Goal: Task Accomplishment & Management: Manage account settings

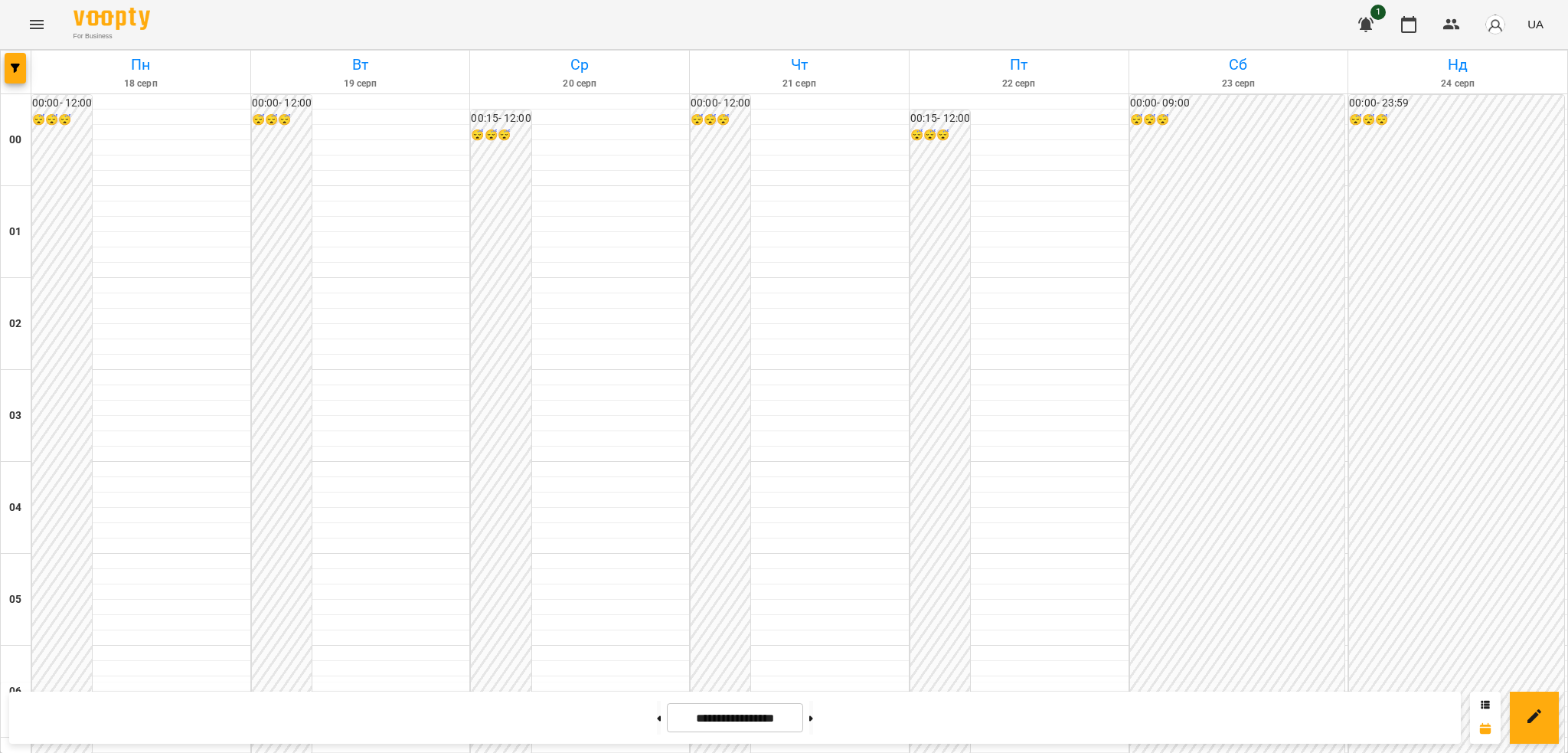
scroll to position [886, 0]
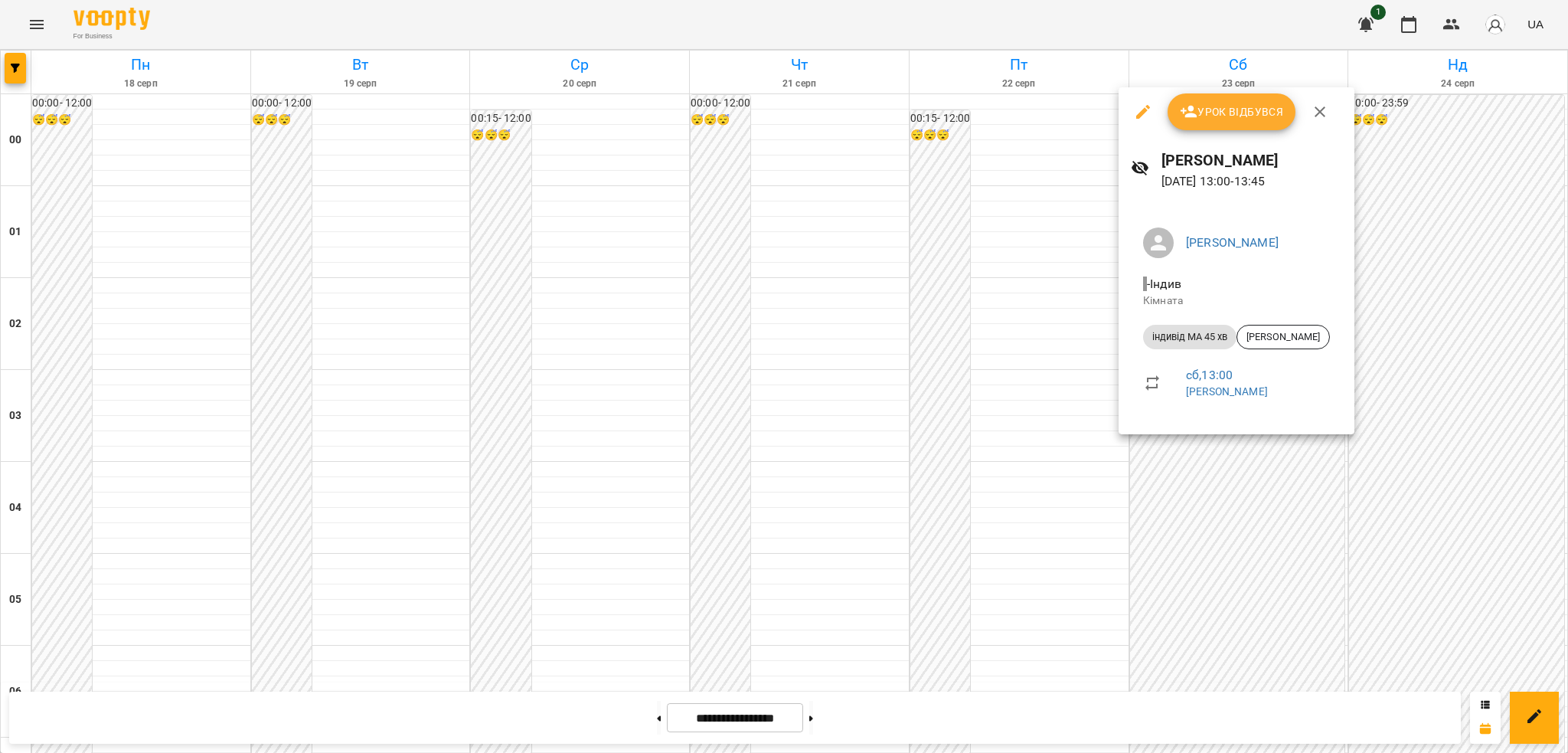
click at [1139, 111] on icon "button" at bounding box center [1143, 112] width 18 height 18
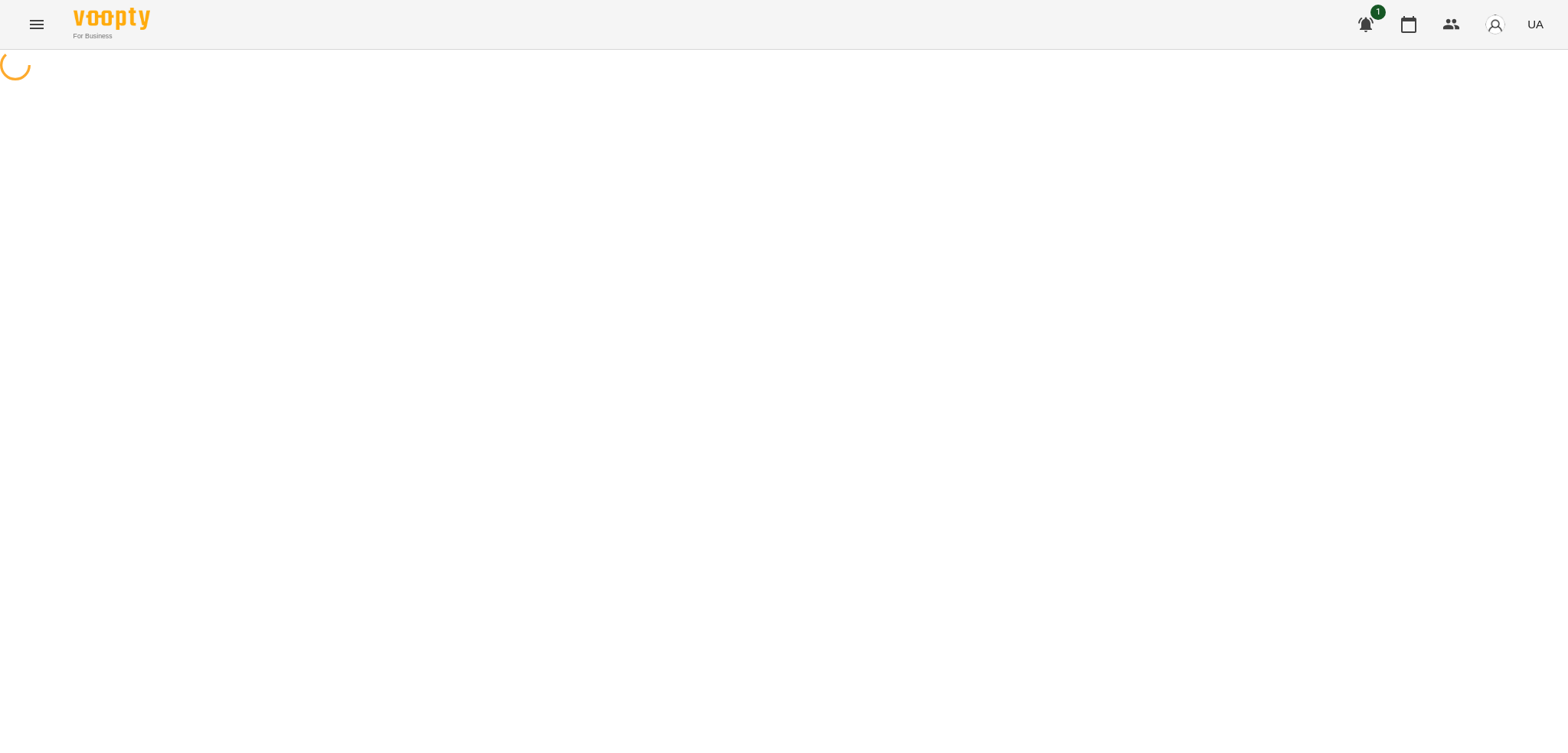
select select "**********"
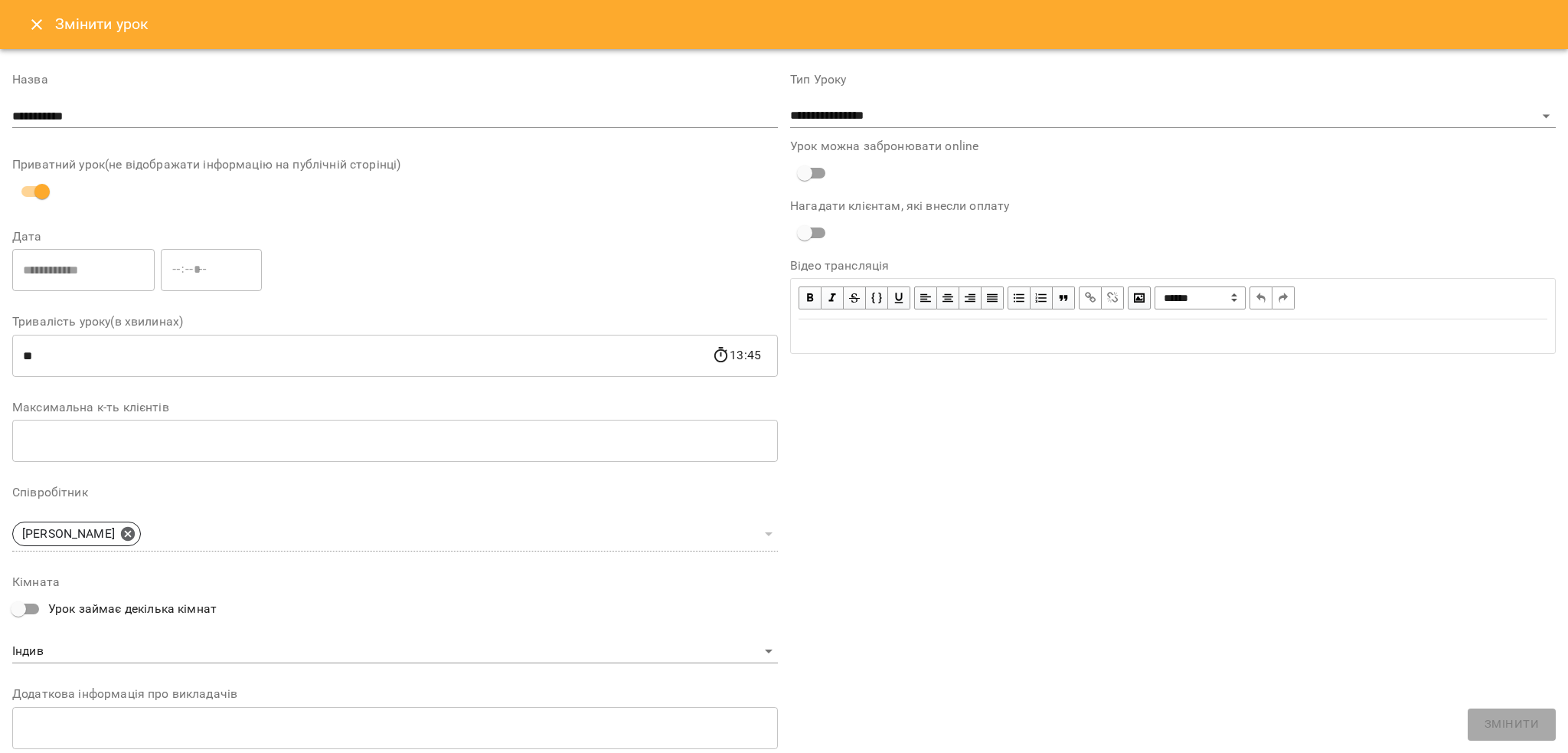
click at [41, 28] on icon "Close" at bounding box center [36, 24] width 11 height 11
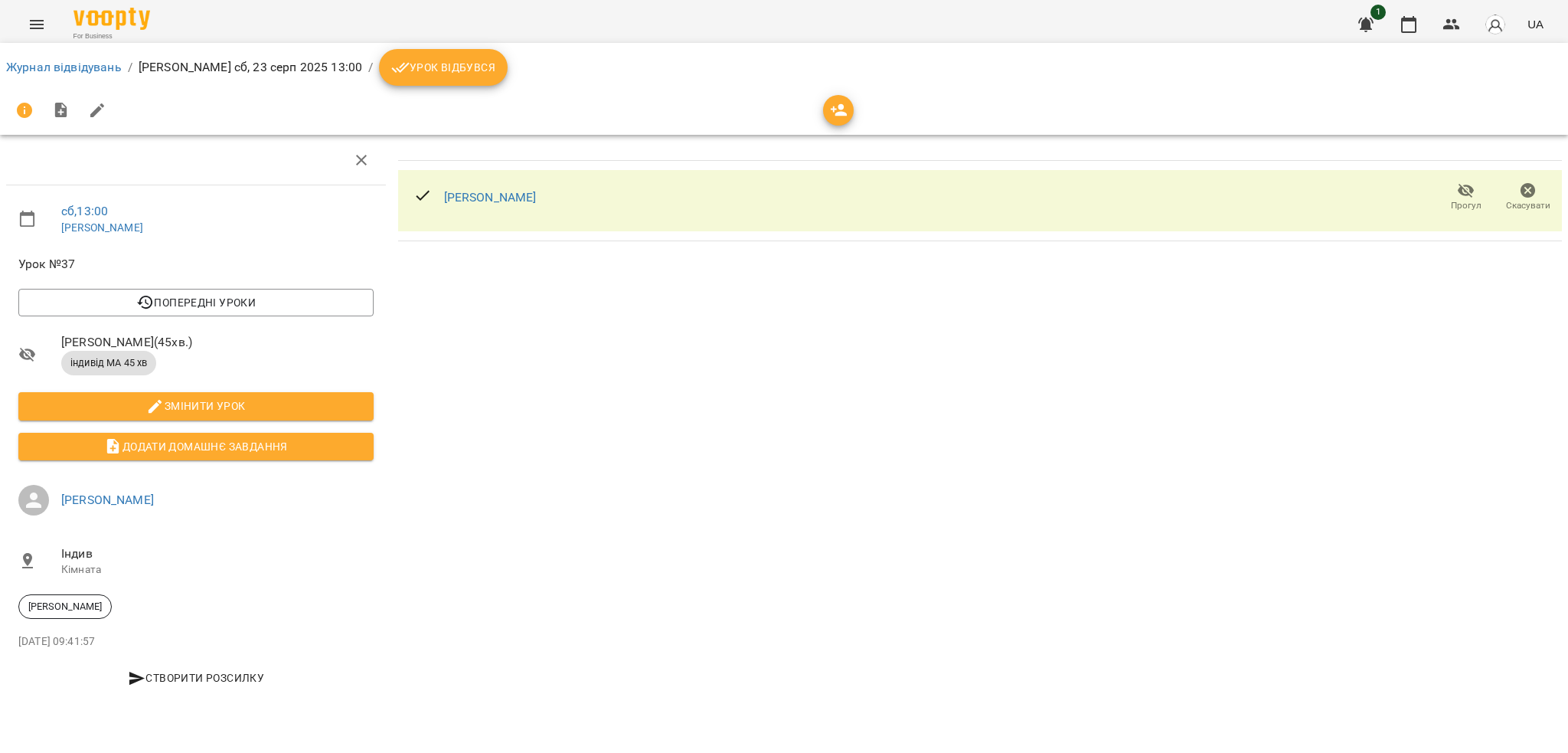
click at [438, 71] on span "Урок відбувся" at bounding box center [444, 67] width 104 height 18
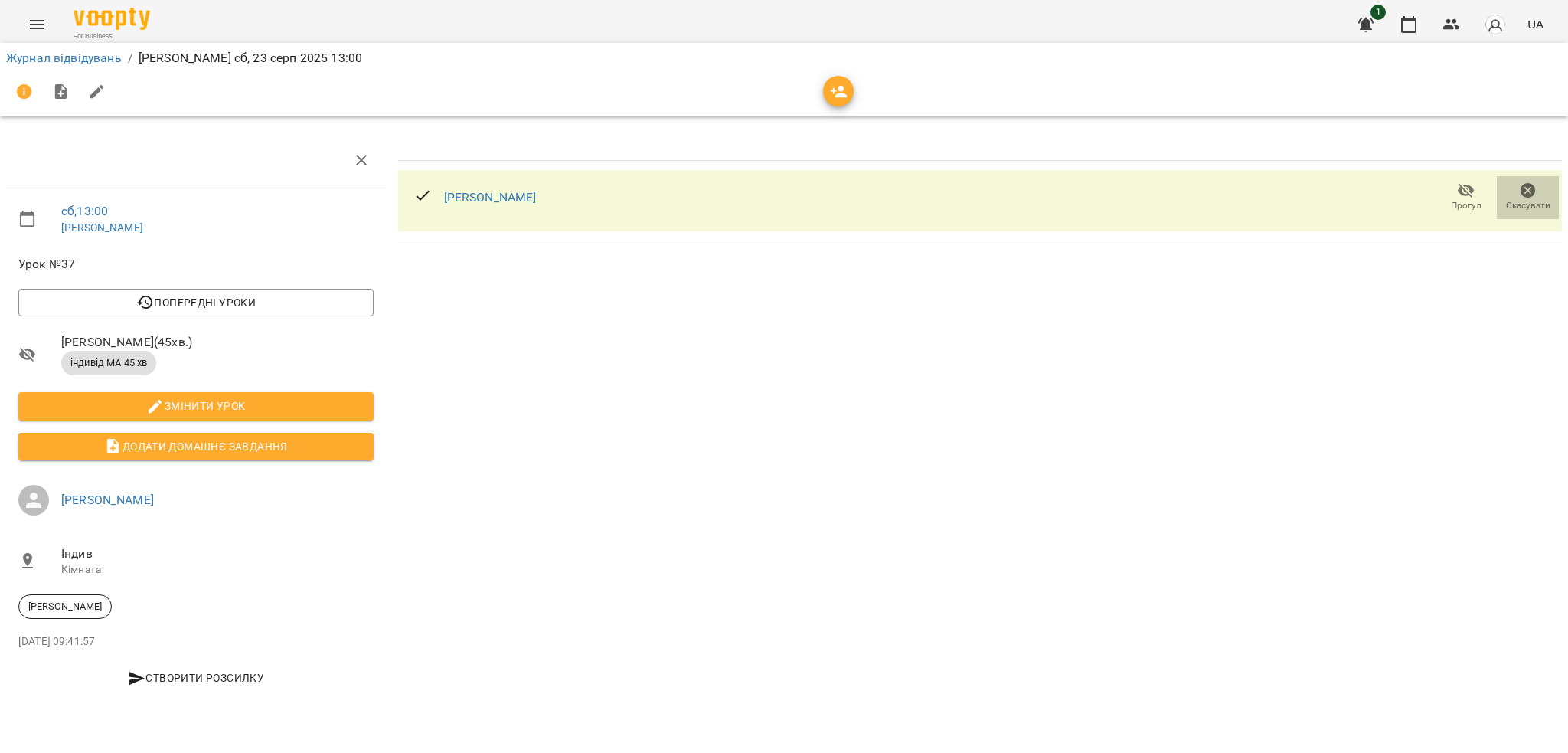
click at [1524, 196] on icon "button" at bounding box center [1528, 190] width 18 height 18
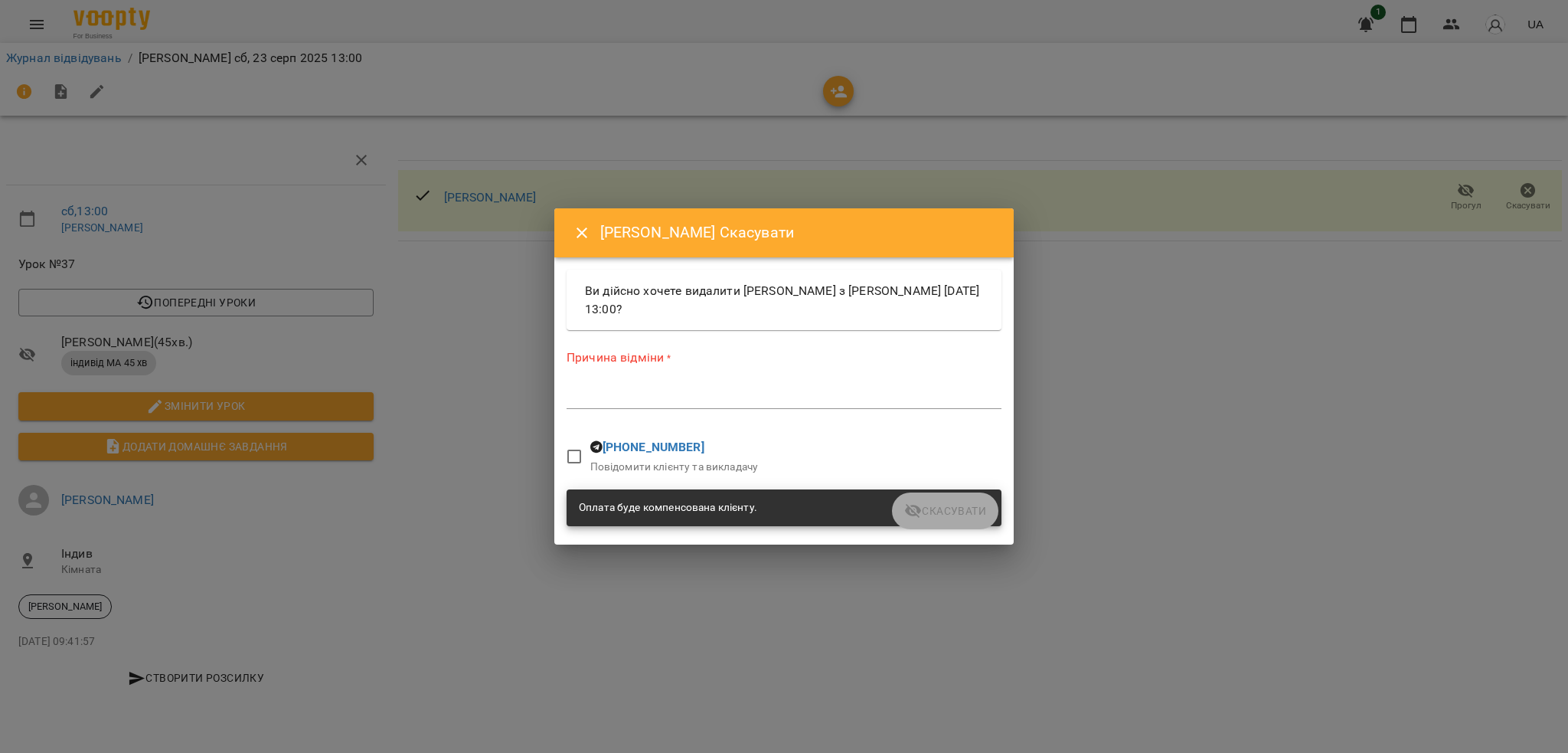
click at [592, 375] on div "Причина відміни * *" at bounding box center [784, 382] width 435 height 67
click at [644, 394] on textarea at bounding box center [784, 396] width 435 height 15
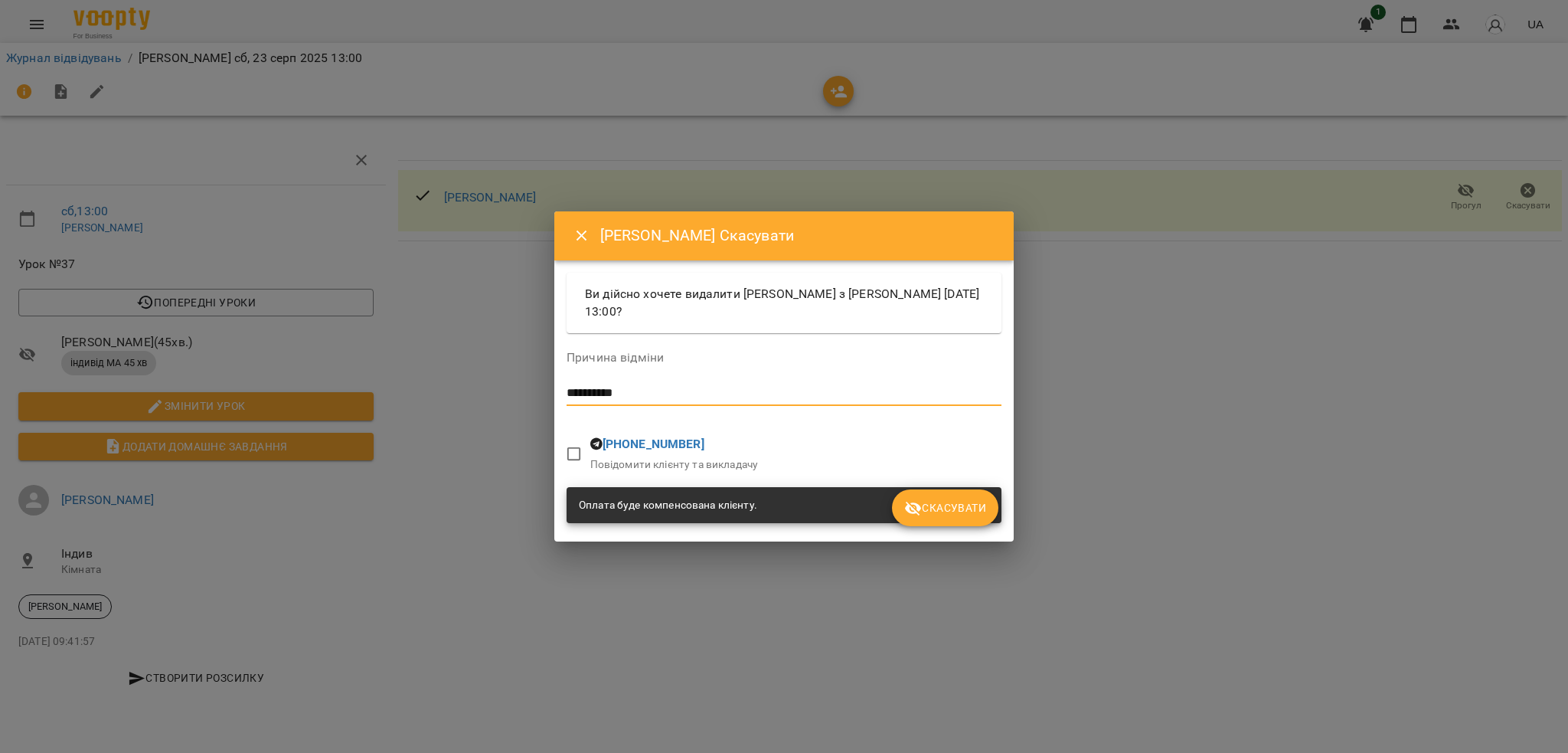
type textarea "**********"
click at [946, 510] on span "Скасувати" at bounding box center [945, 508] width 82 height 18
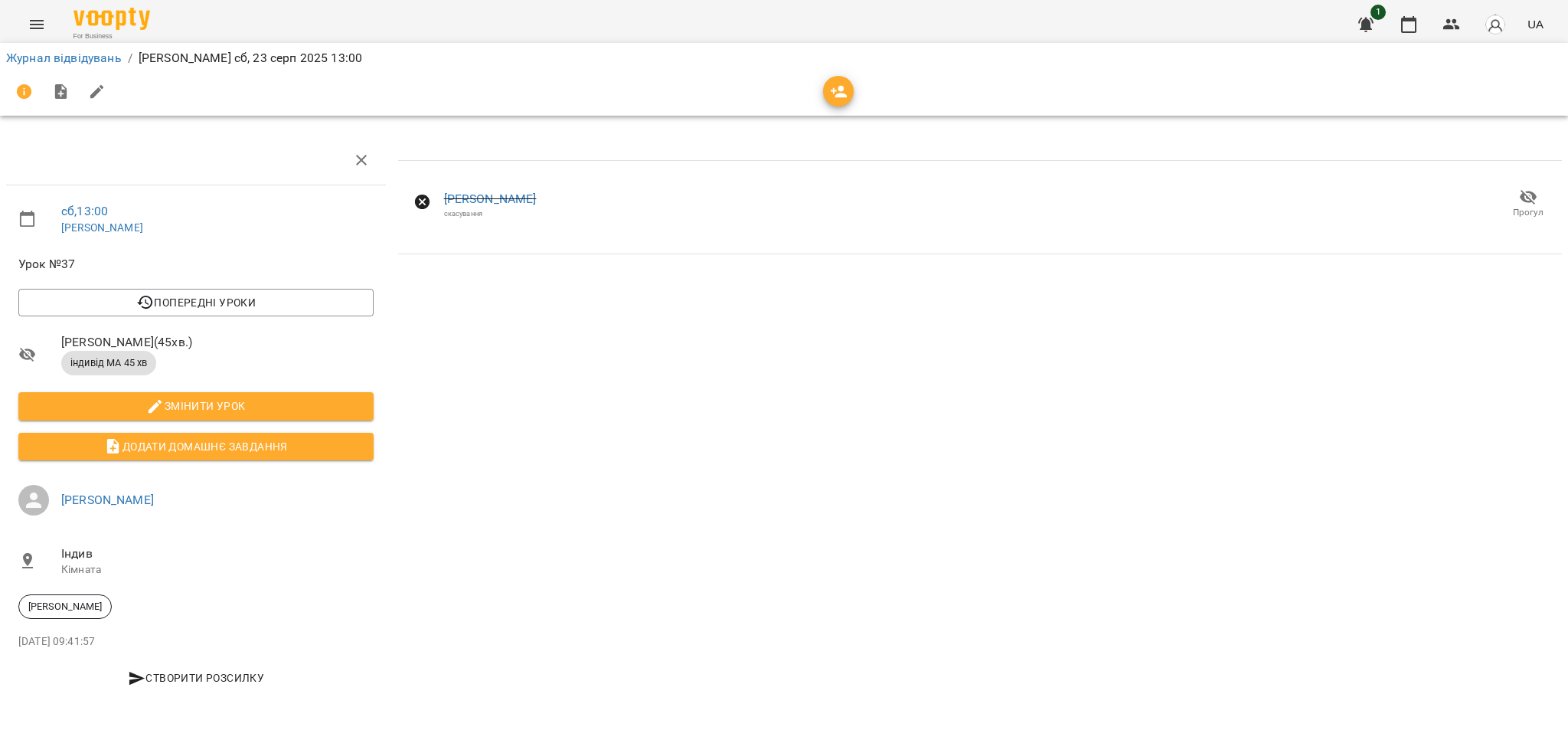
click at [34, 25] on icon "Menu" at bounding box center [37, 24] width 18 height 18
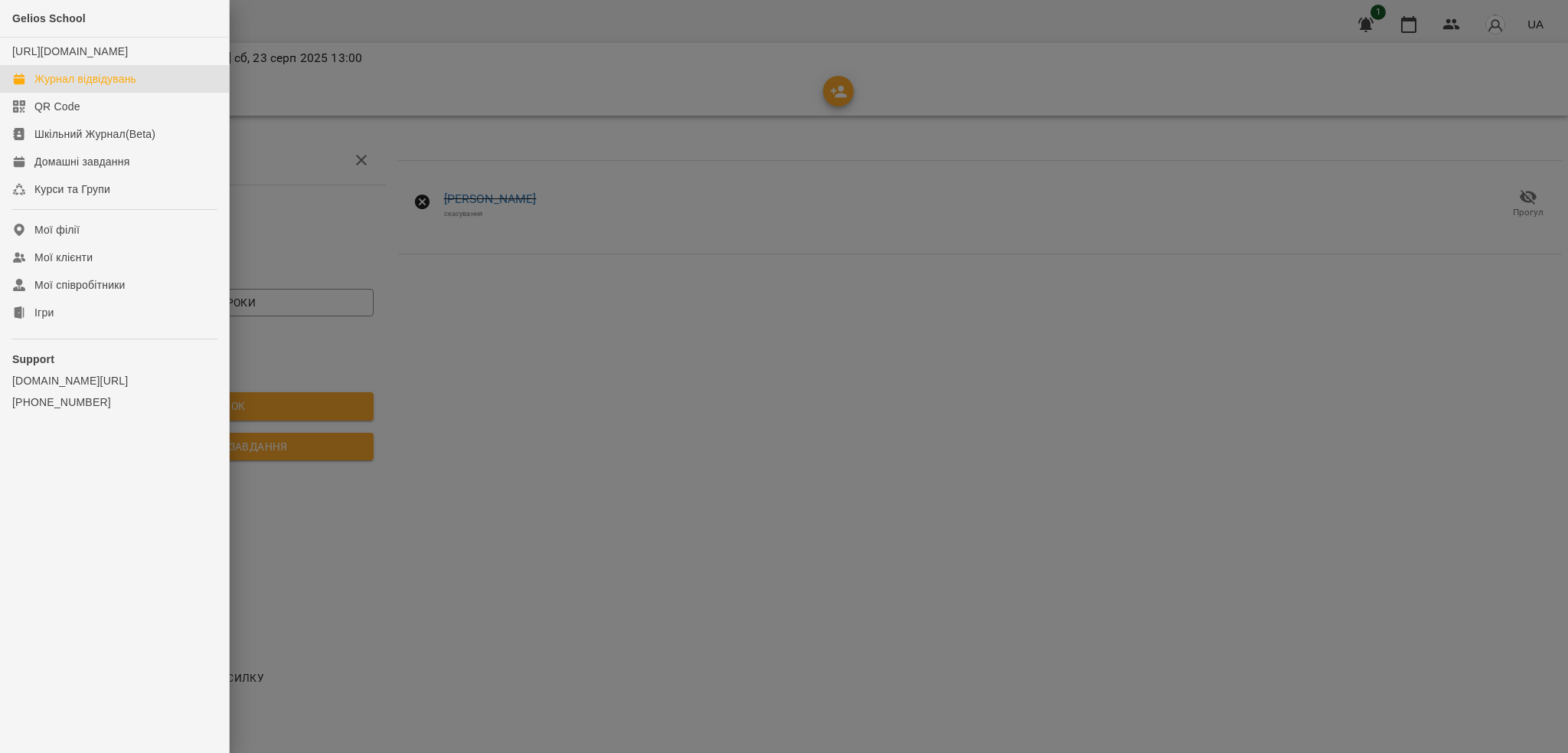
click at [88, 87] on div "Журнал відвідувань" at bounding box center [86, 78] width 102 height 15
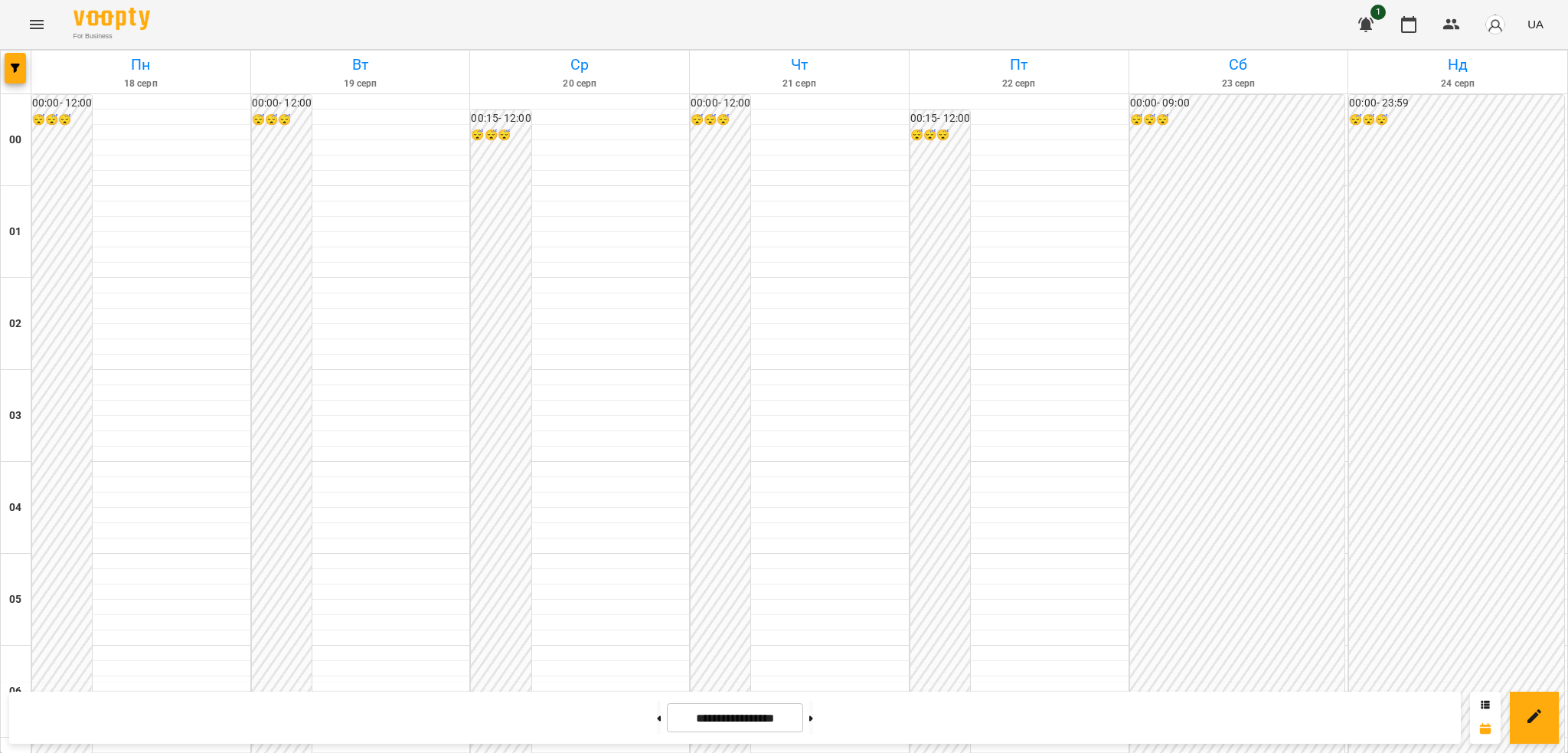
scroll to position [1071, 0]
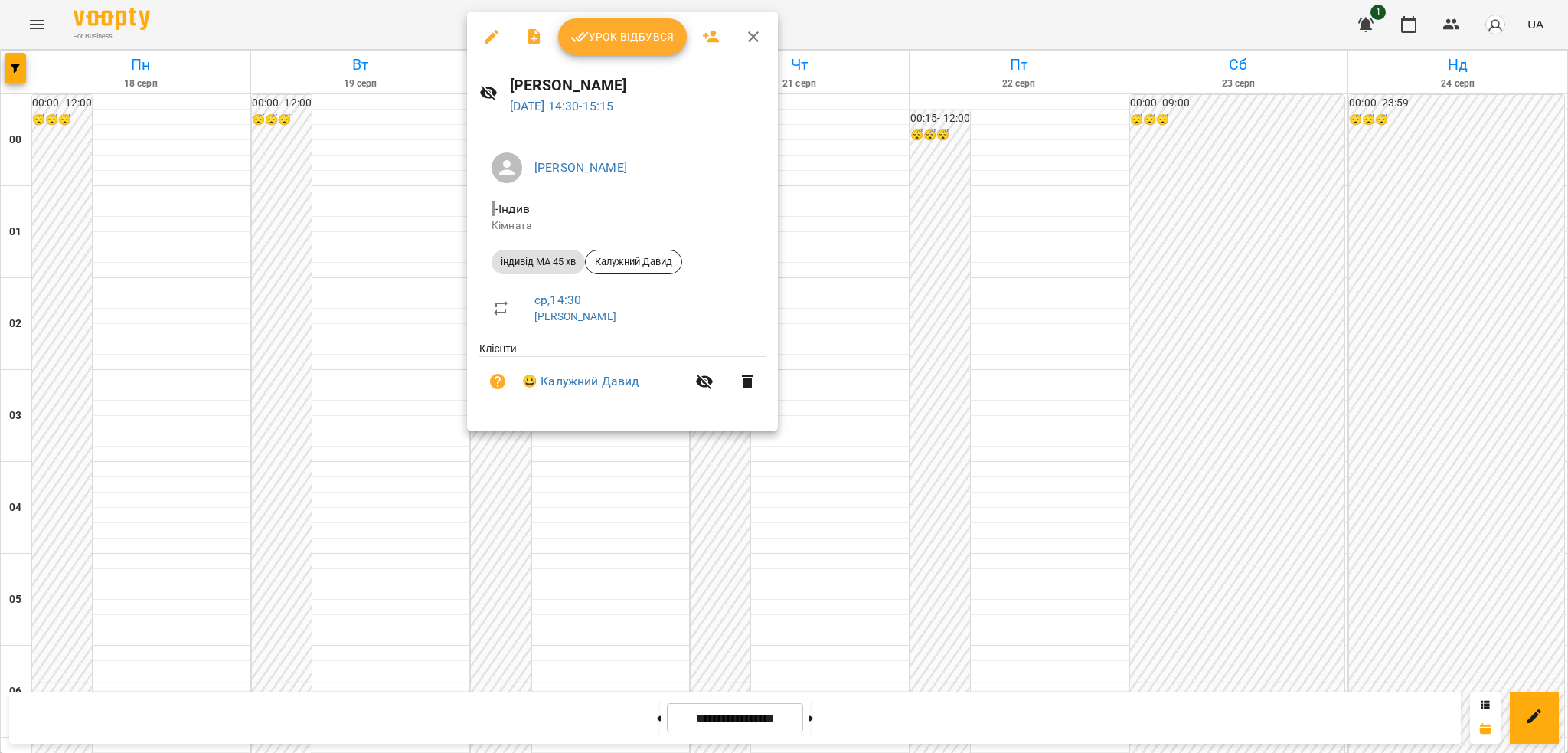
click at [484, 45] on icon "button" at bounding box center [491, 37] width 18 height 18
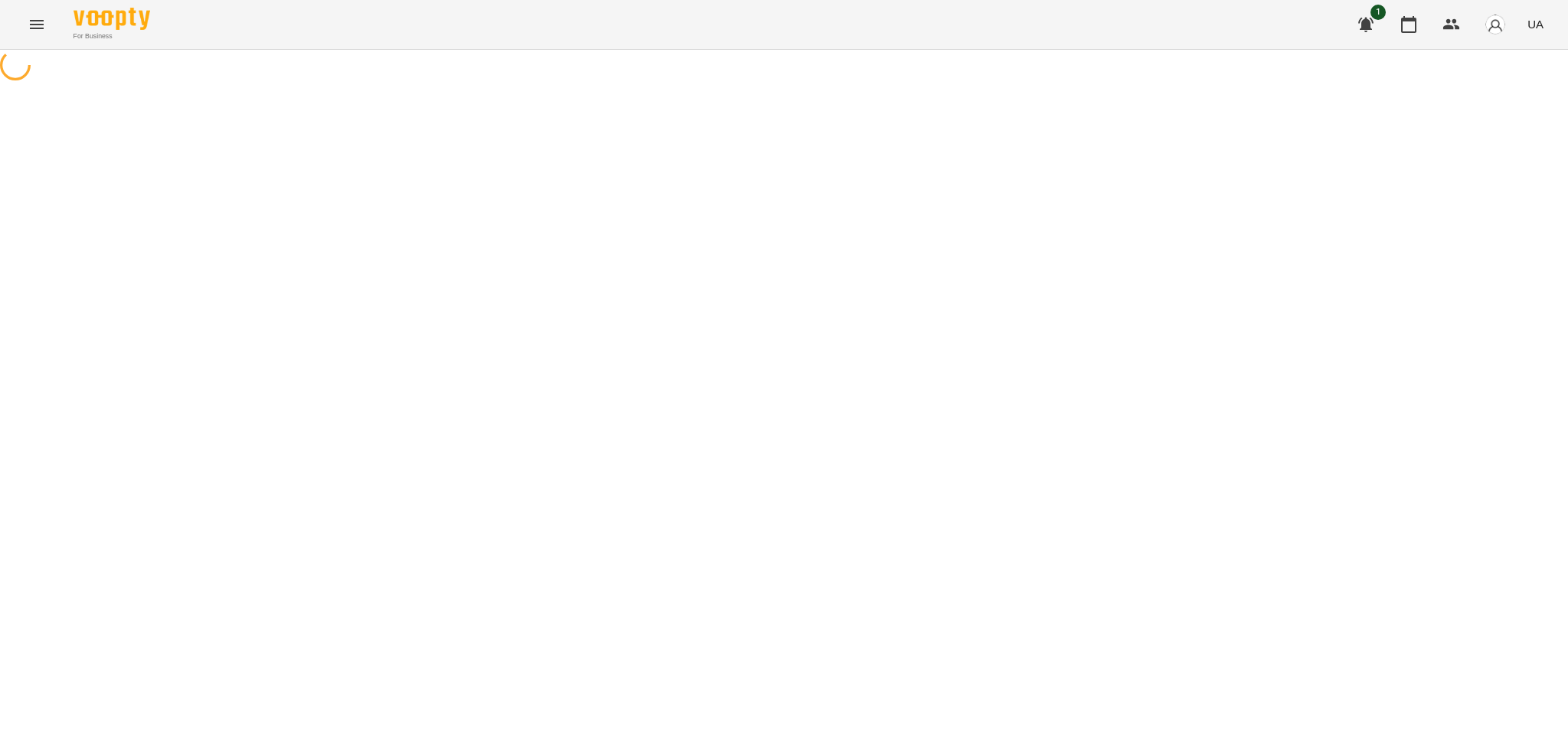
select select "**********"
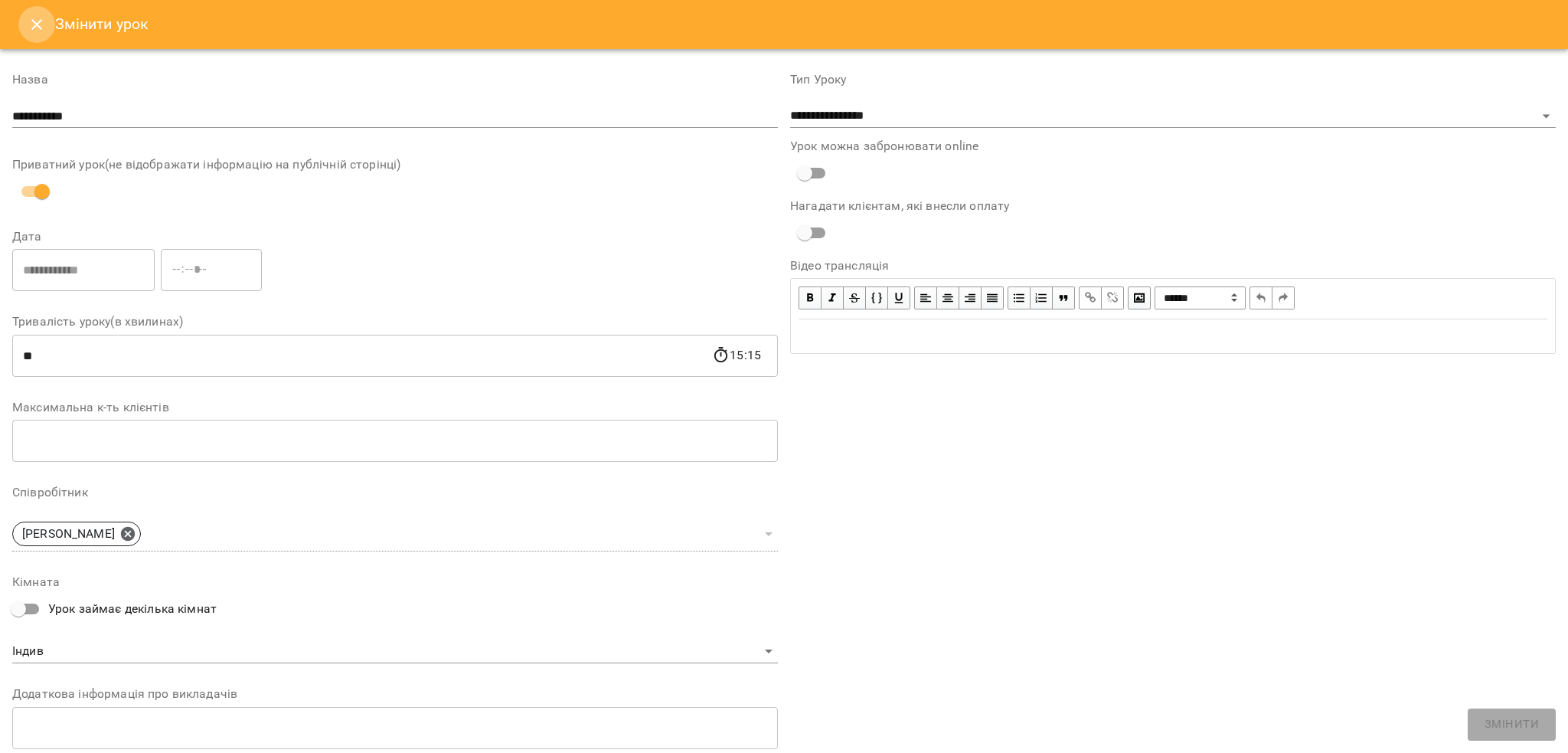
click at [26, 22] on button "Close" at bounding box center [36, 24] width 37 height 37
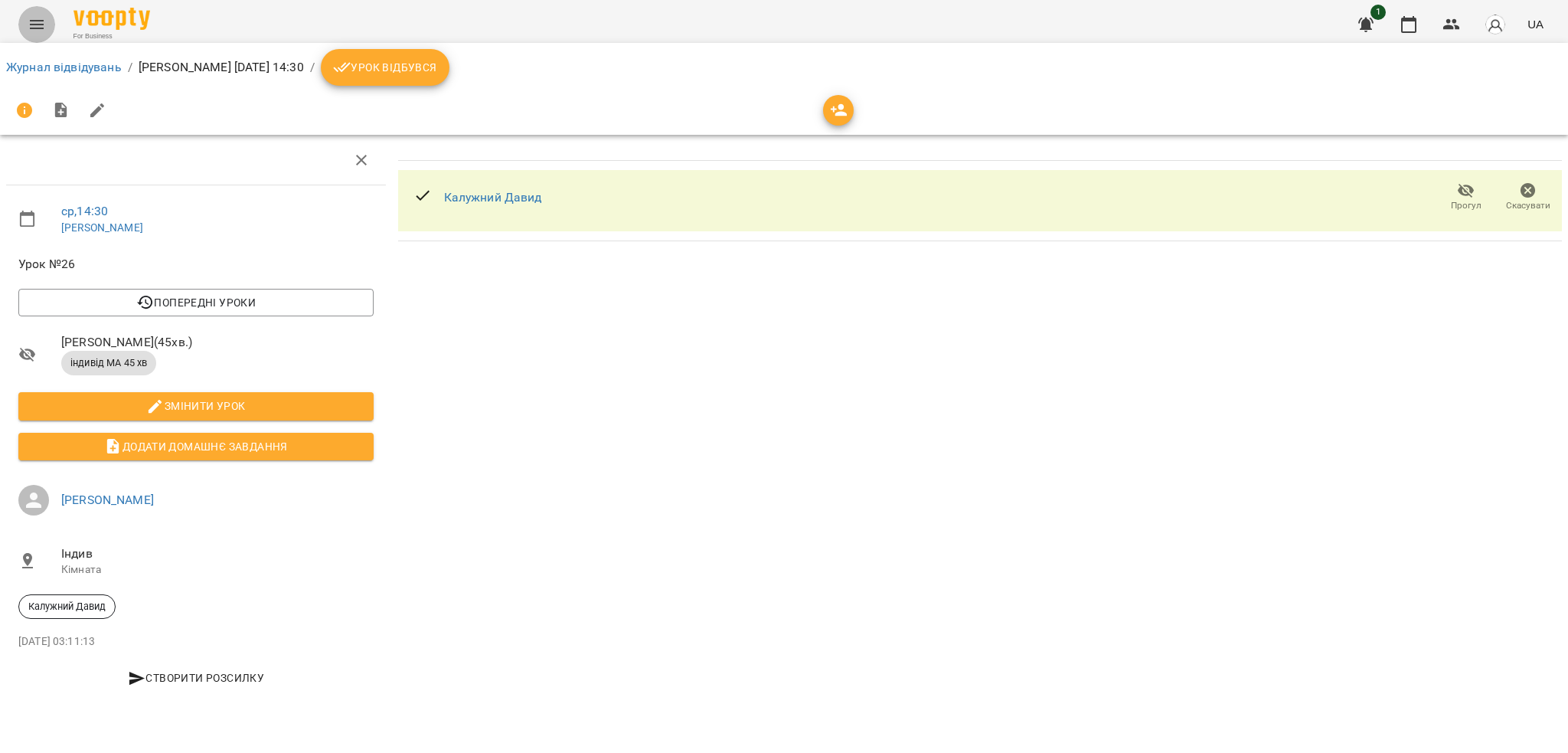
click at [35, 25] on icon "Menu" at bounding box center [37, 24] width 14 height 9
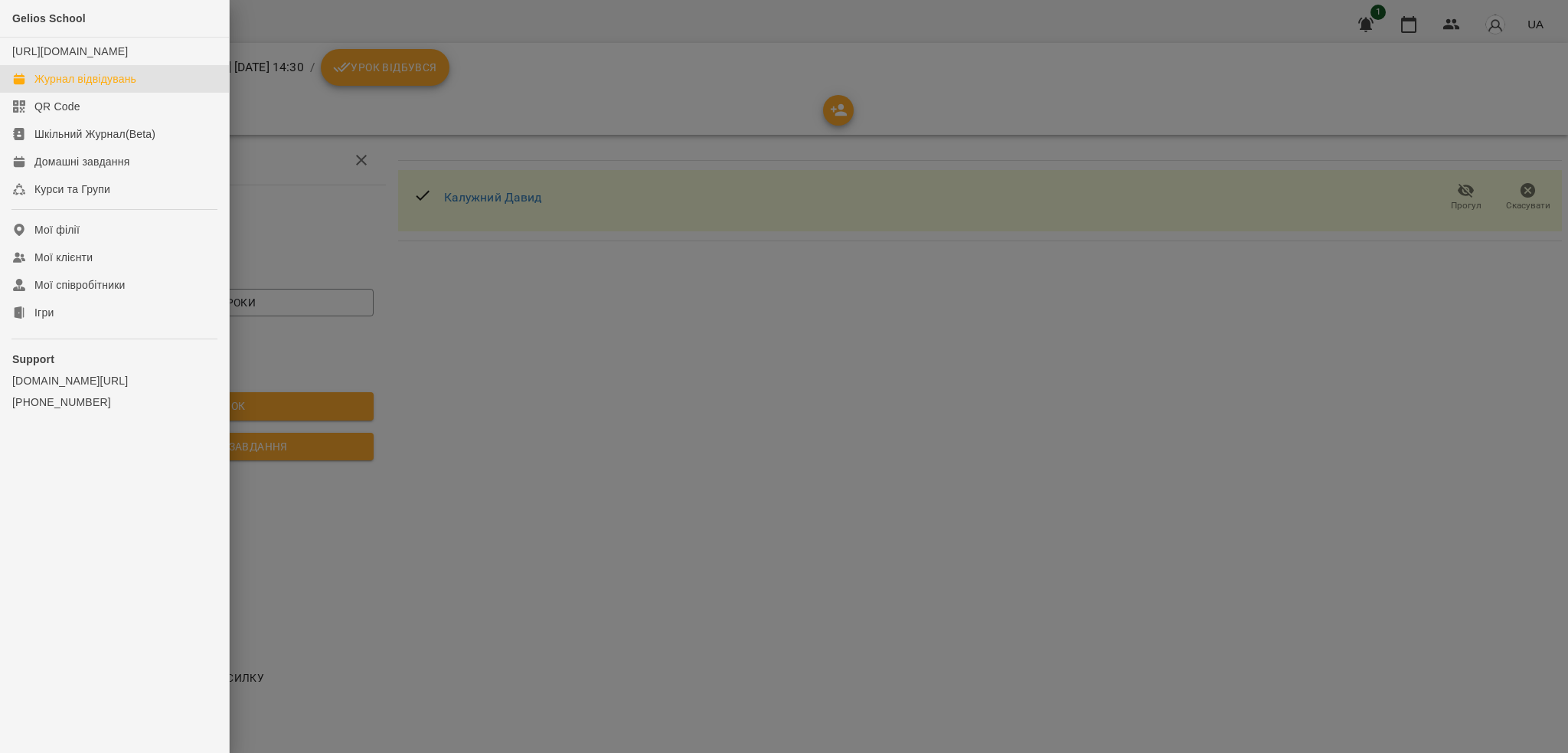
click at [98, 87] on div "Журнал відвідувань" at bounding box center [86, 78] width 102 height 15
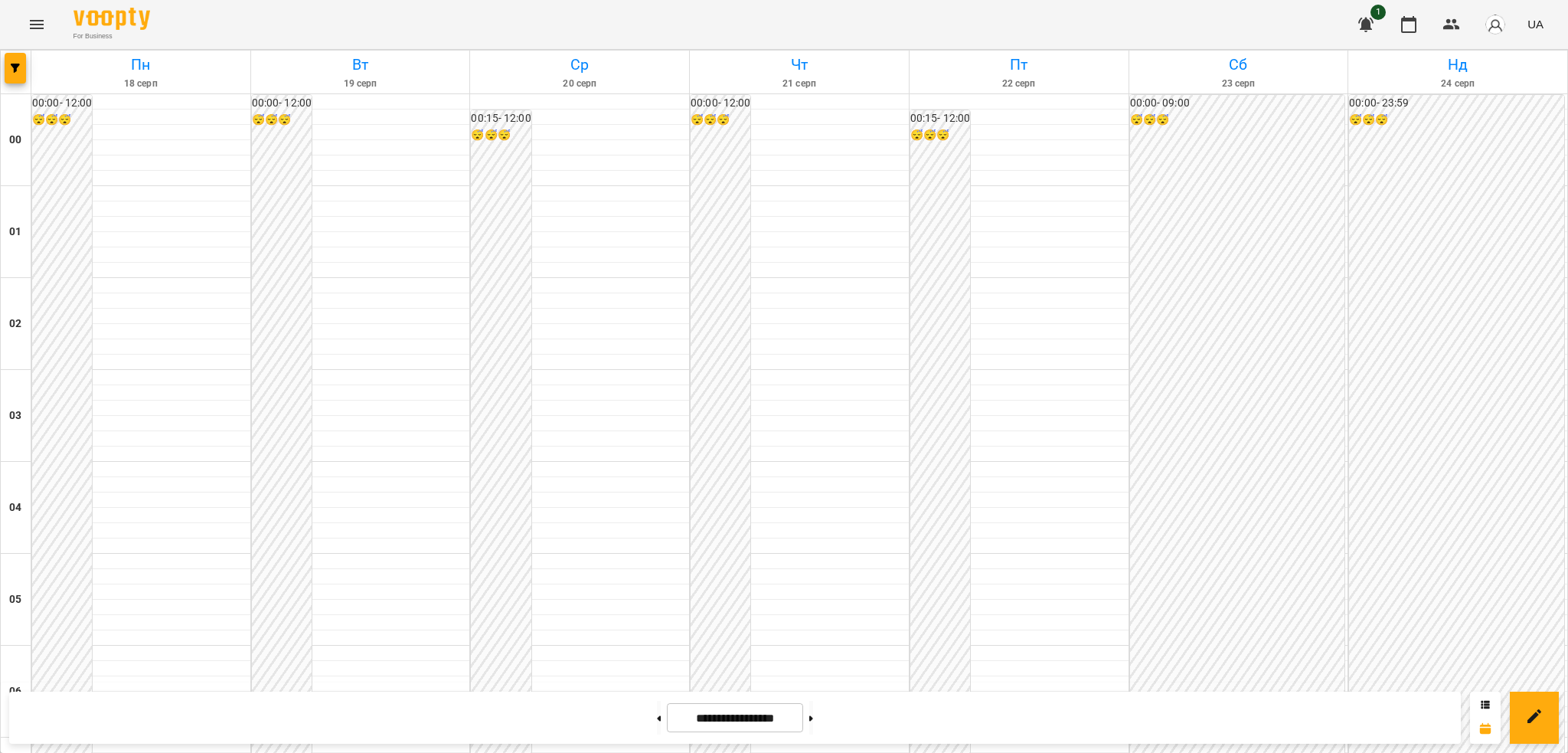
scroll to position [1398, 0]
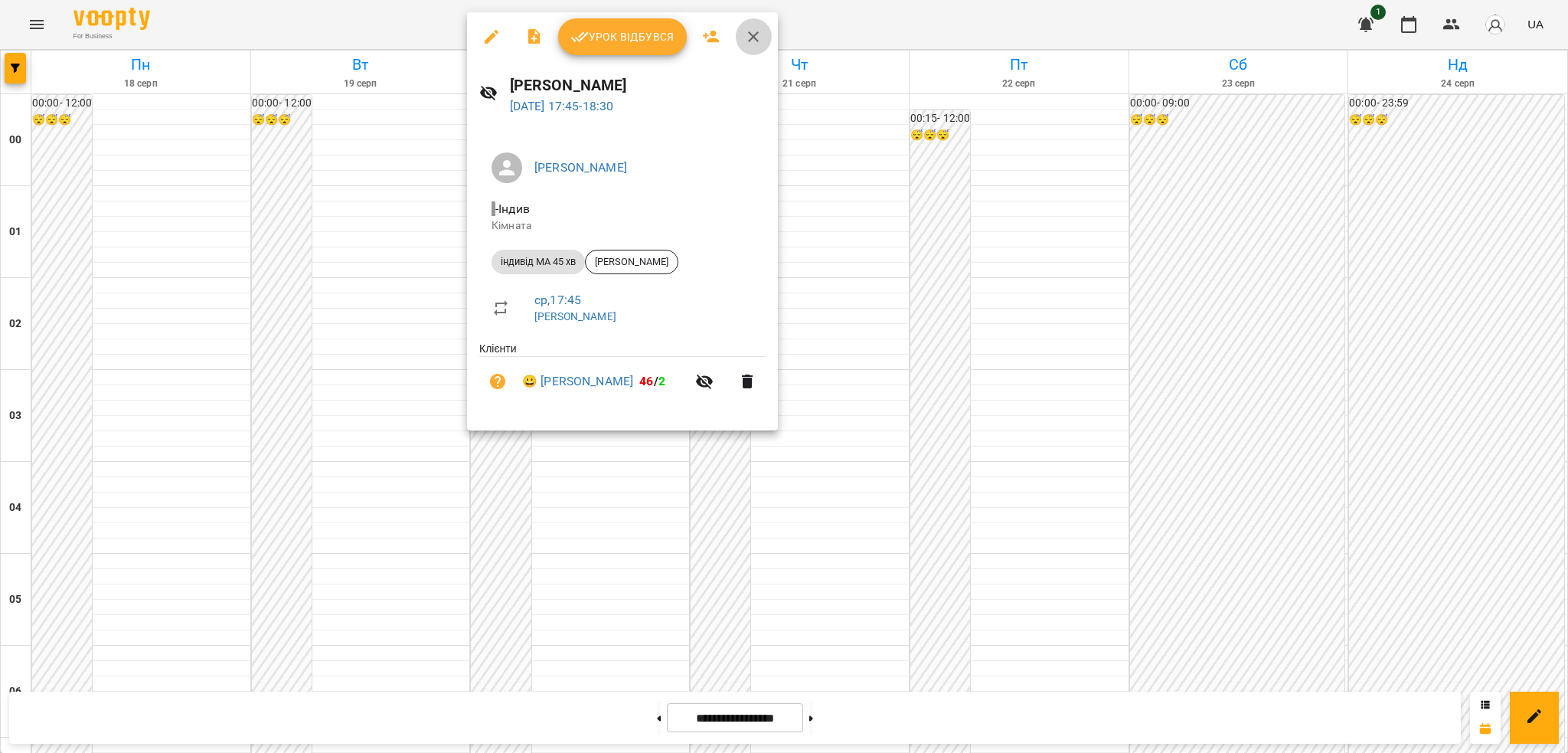
click at [757, 38] on icon "button" at bounding box center [754, 37] width 18 height 18
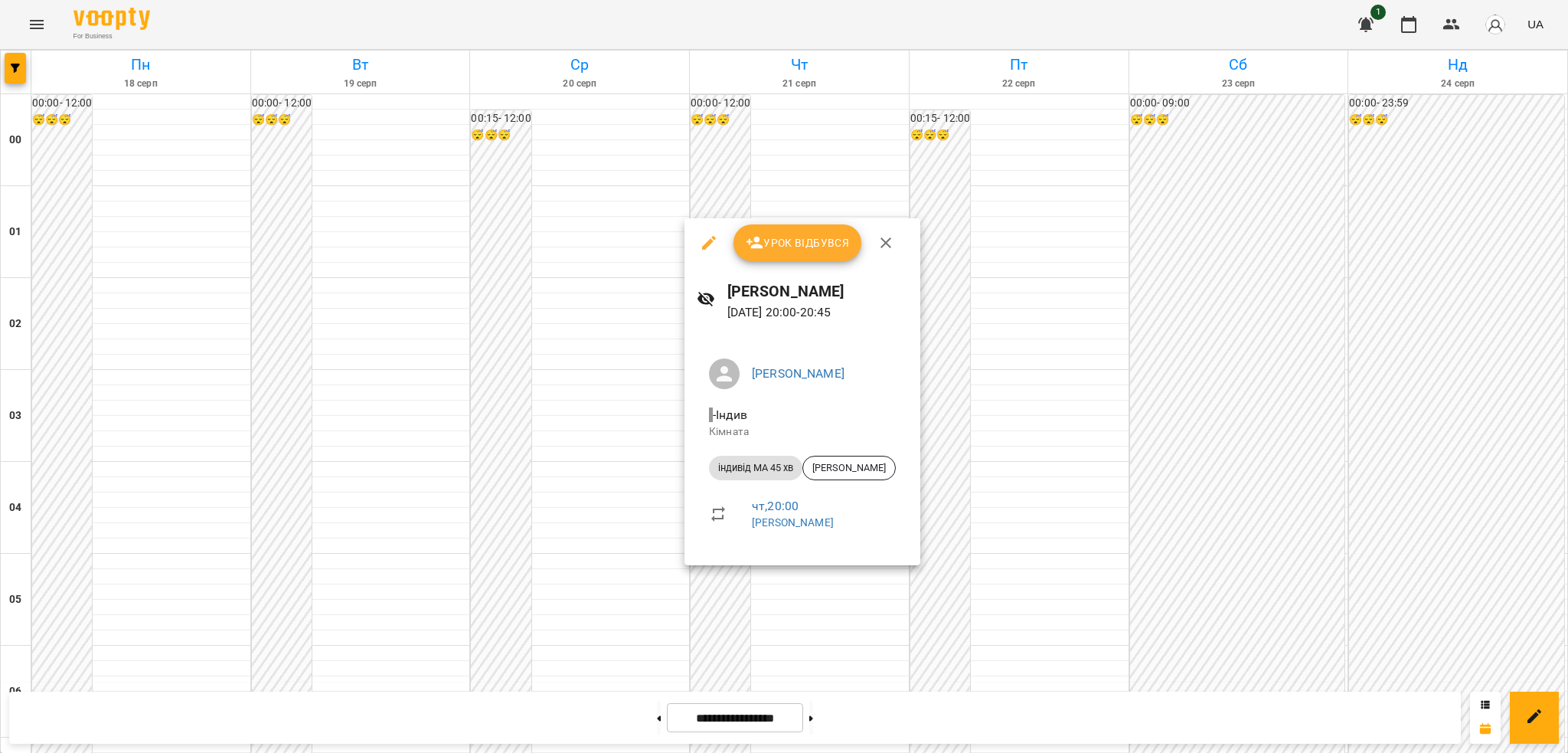
click at [316, 482] on div at bounding box center [784, 376] width 1568 height 753
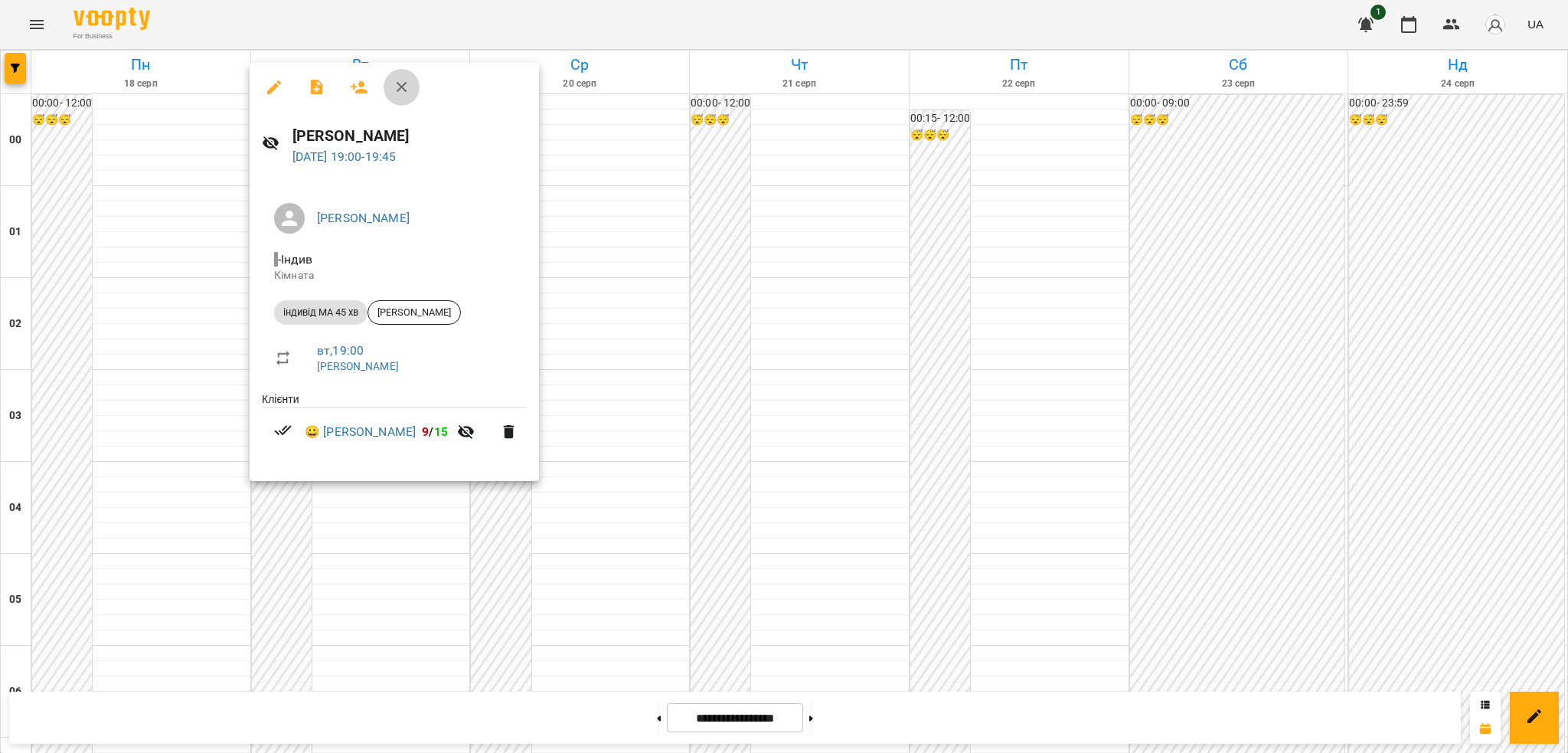
click at [409, 91] on icon "button" at bounding box center [402, 87] width 18 height 18
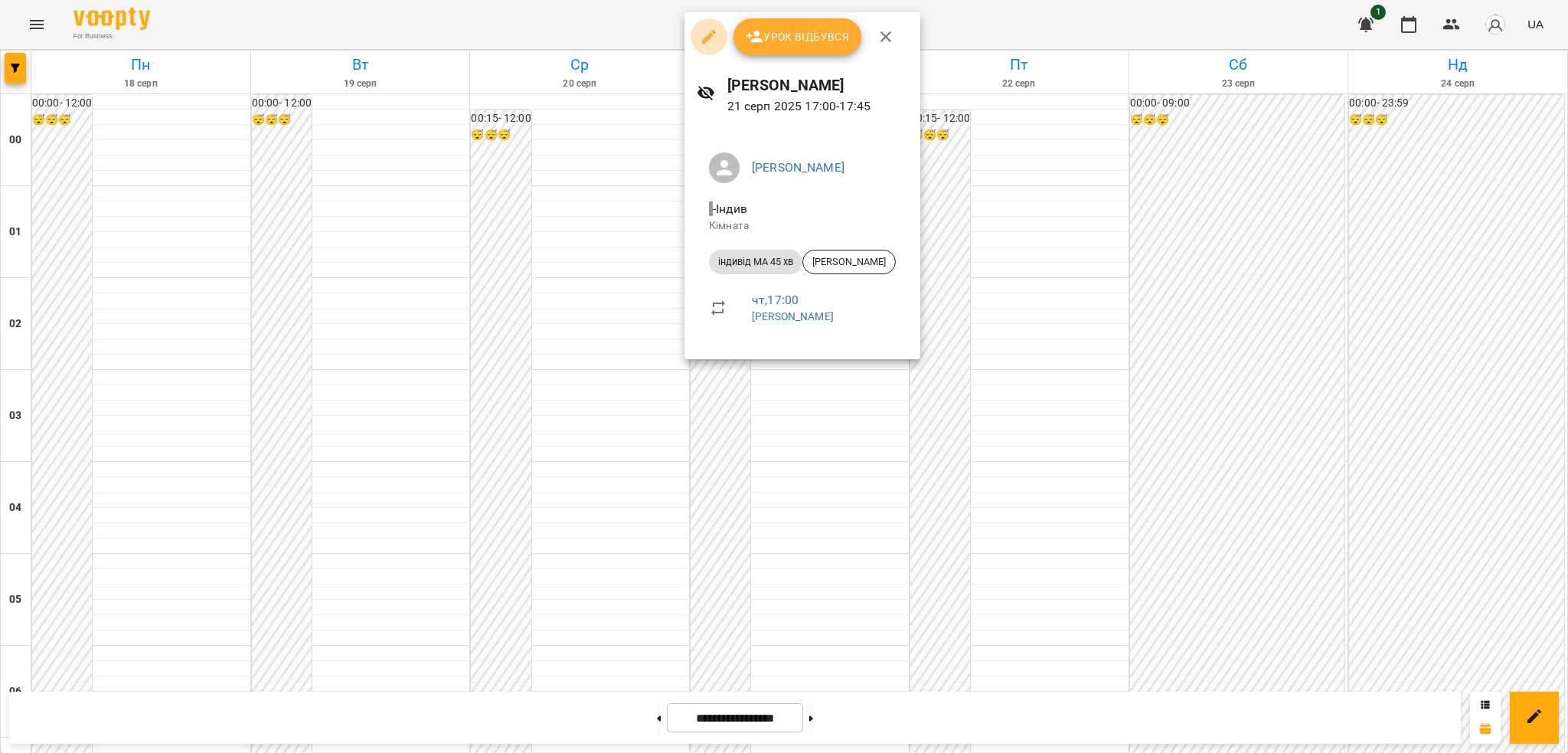
click at [706, 36] on icon "button" at bounding box center [709, 37] width 18 height 18
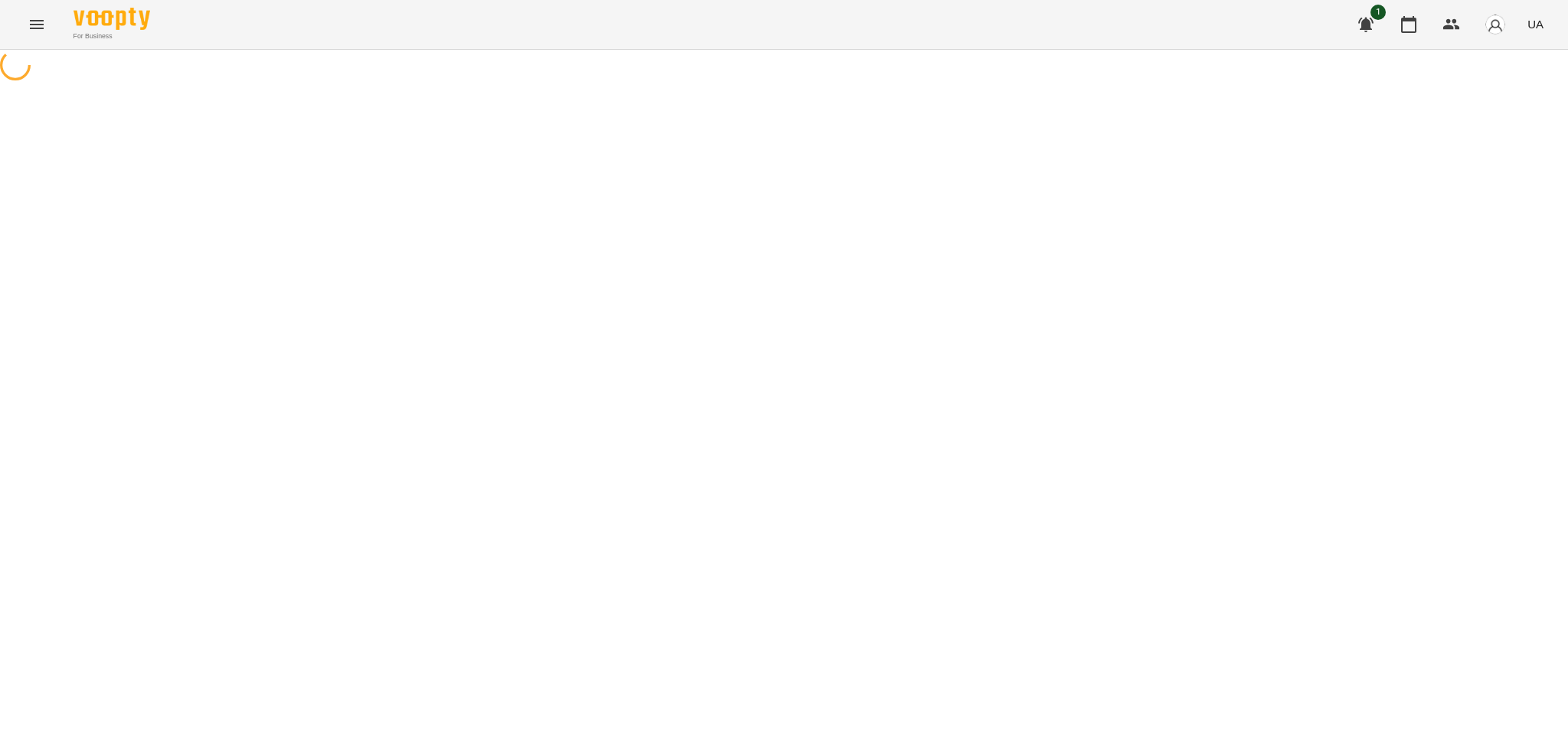
select select "**********"
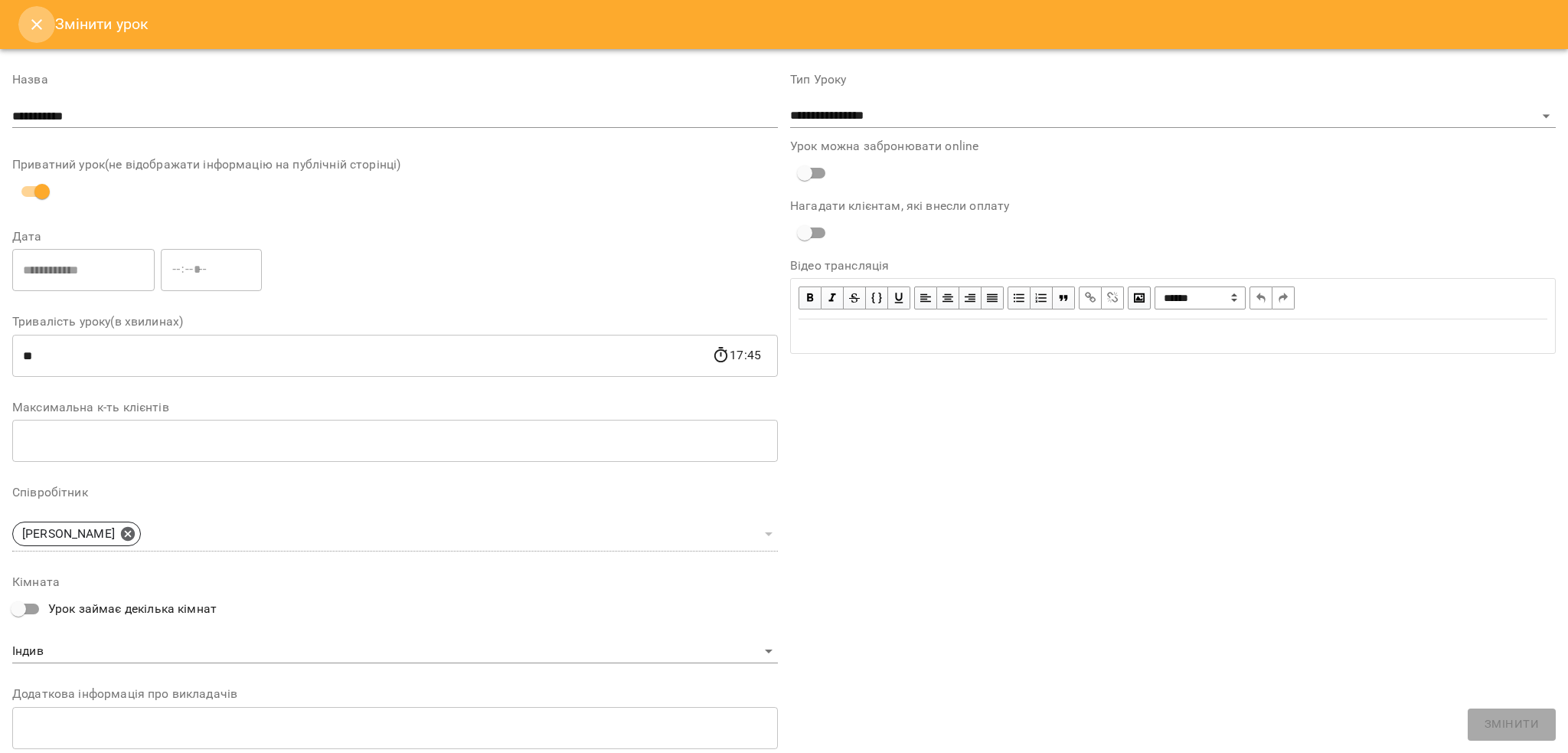
click at [32, 32] on icon "Close" at bounding box center [37, 24] width 18 height 18
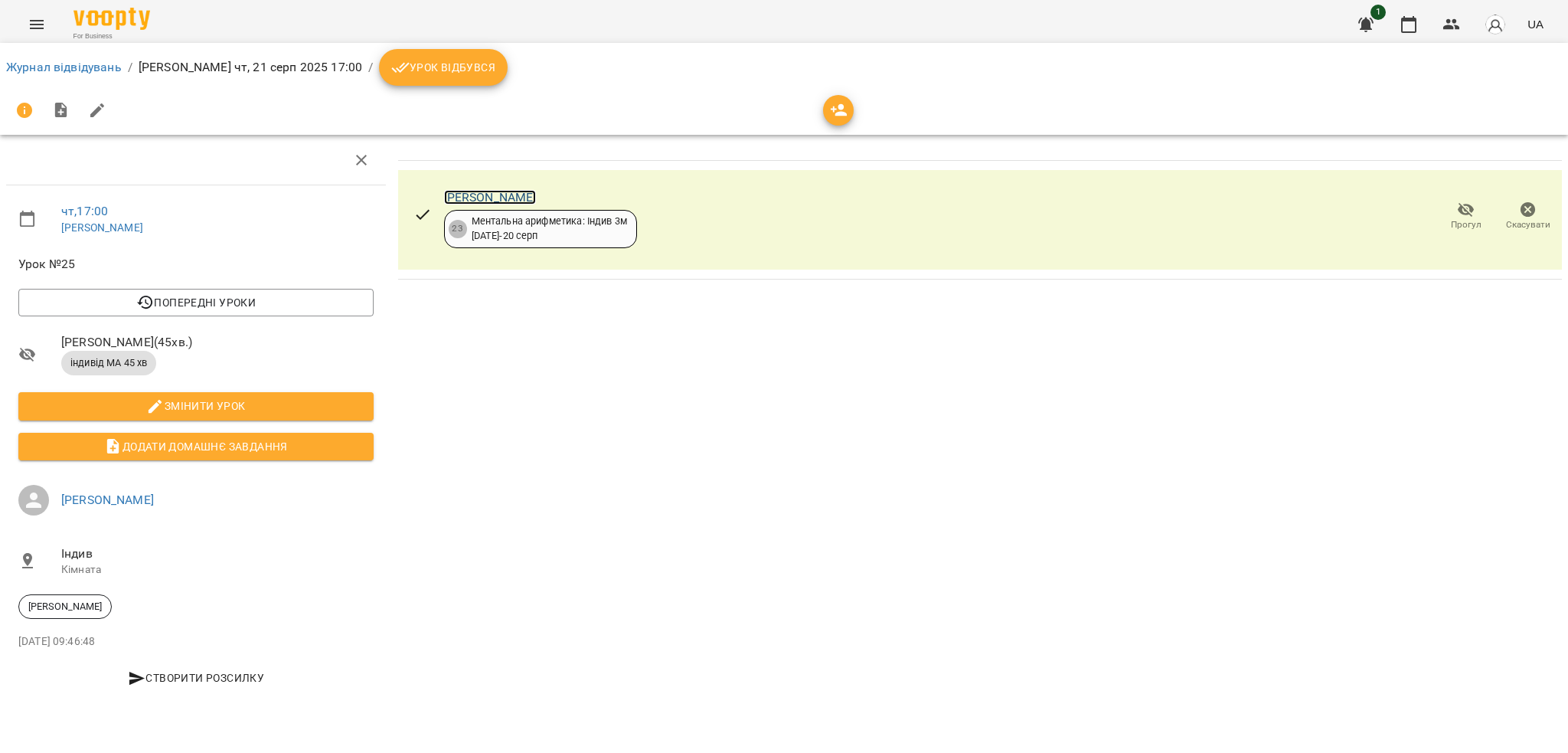
click at [472, 196] on link "[PERSON_NAME]" at bounding box center [490, 197] width 93 height 15
click at [38, 35] on button "Menu" at bounding box center [36, 24] width 37 height 37
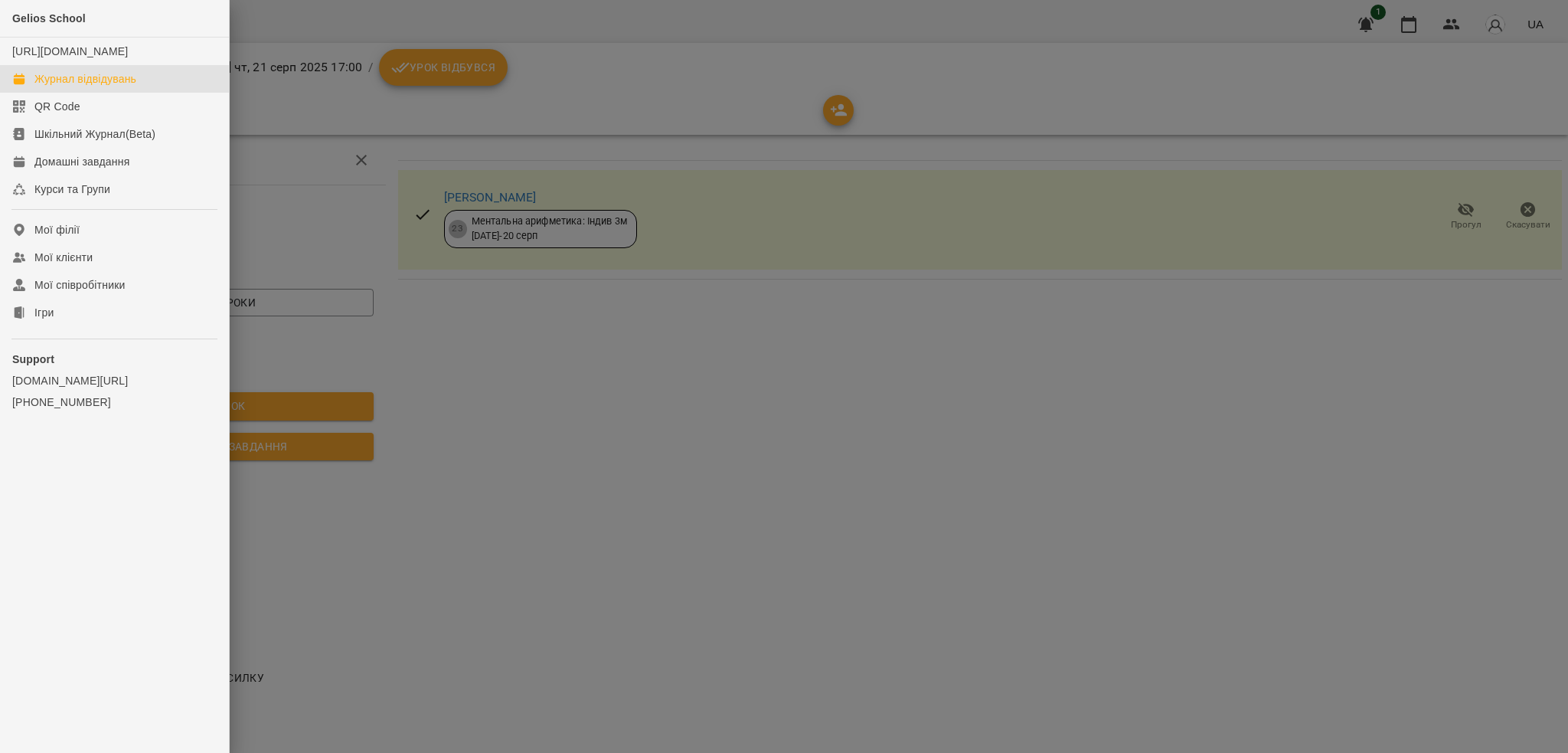
click at [108, 83] on link "Журнал відвідувань" at bounding box center [115, 79] width 229 height 28
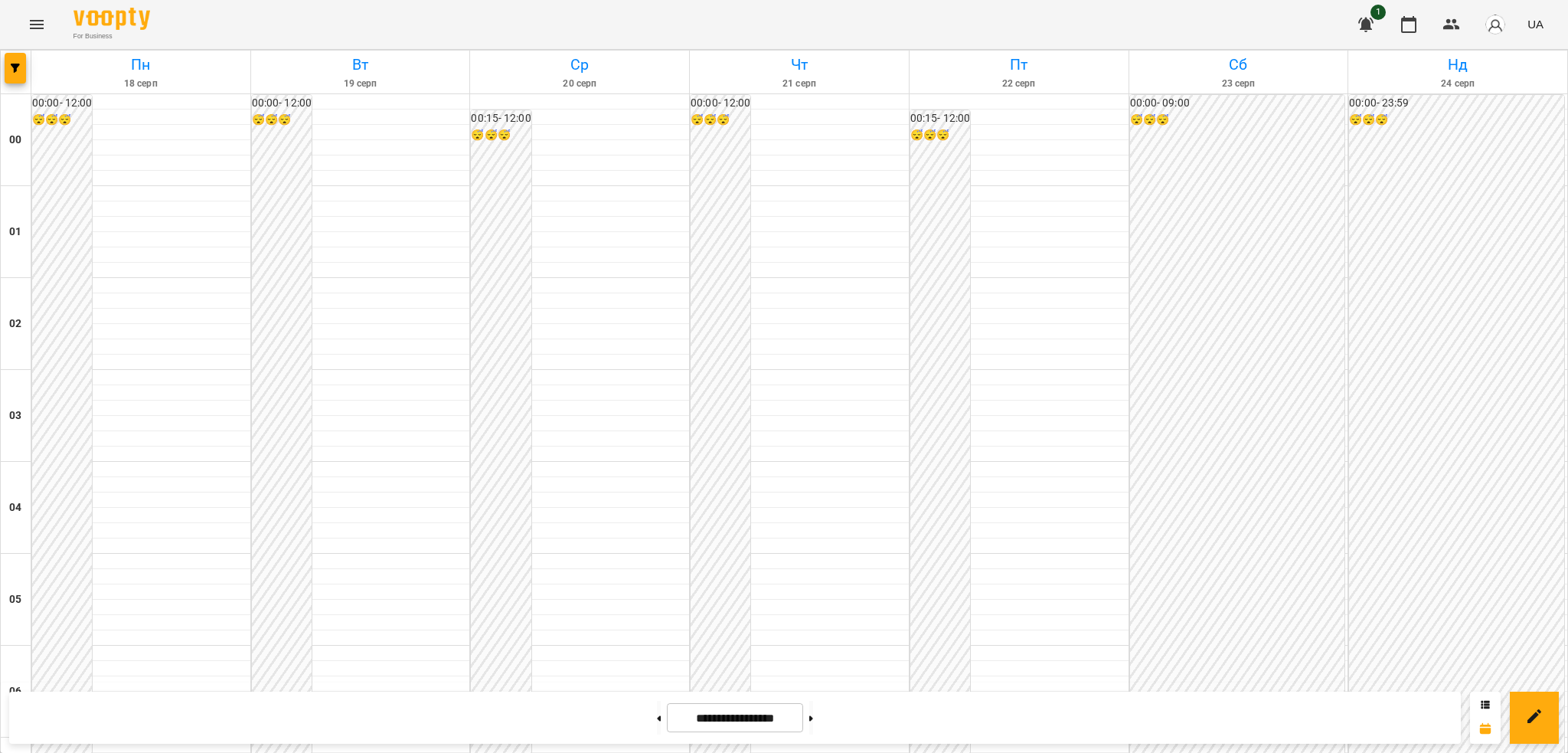
scroll to position [942, 0]
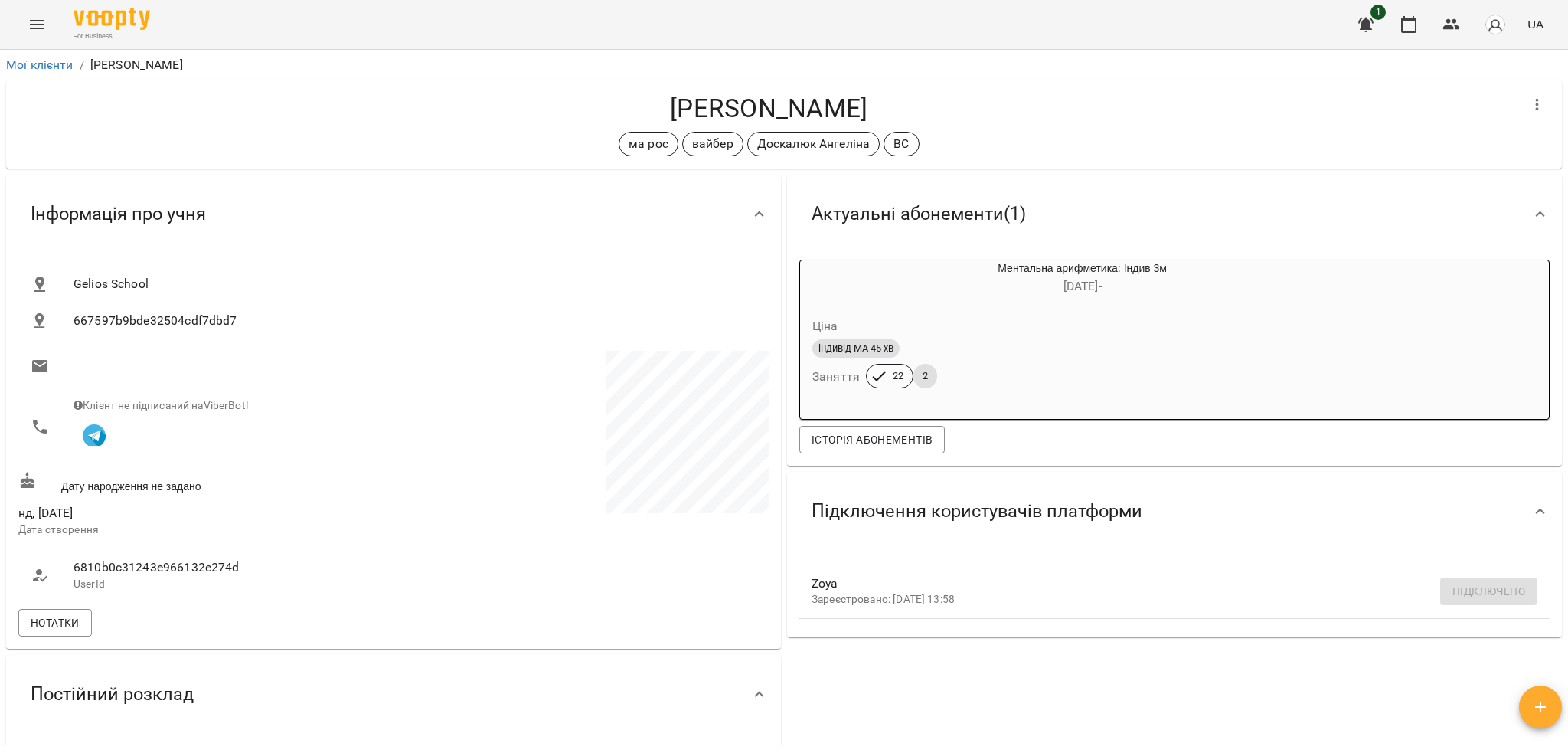
click at [41, 16] on icon "Menu" at bounding box center [37, 24] width 18 height 18
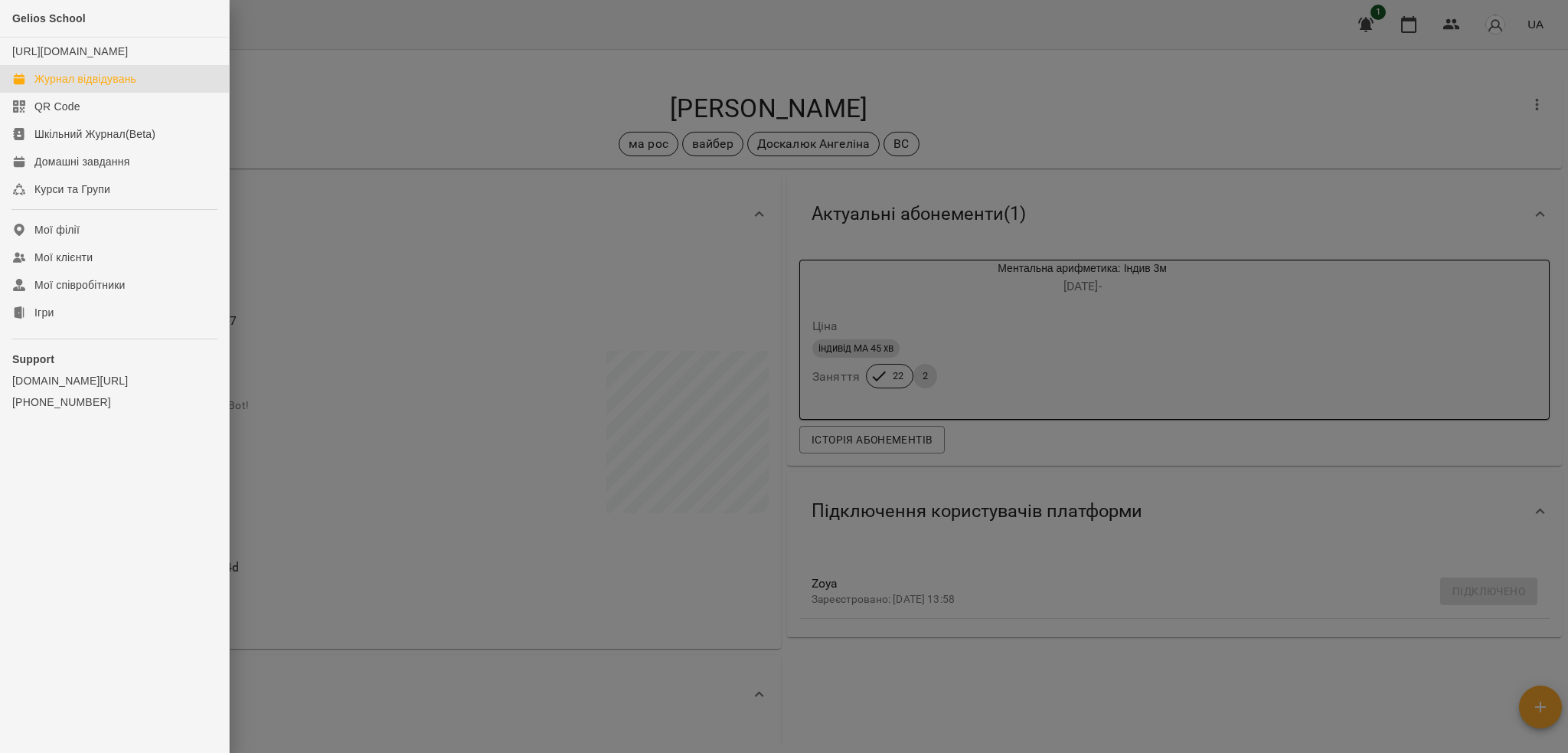
click at [79, 87] on div "Журнал відвідувань" at bounding box center [86, 78] width 102 height 15
